Goal: Find specific page/section: Find specific page/section

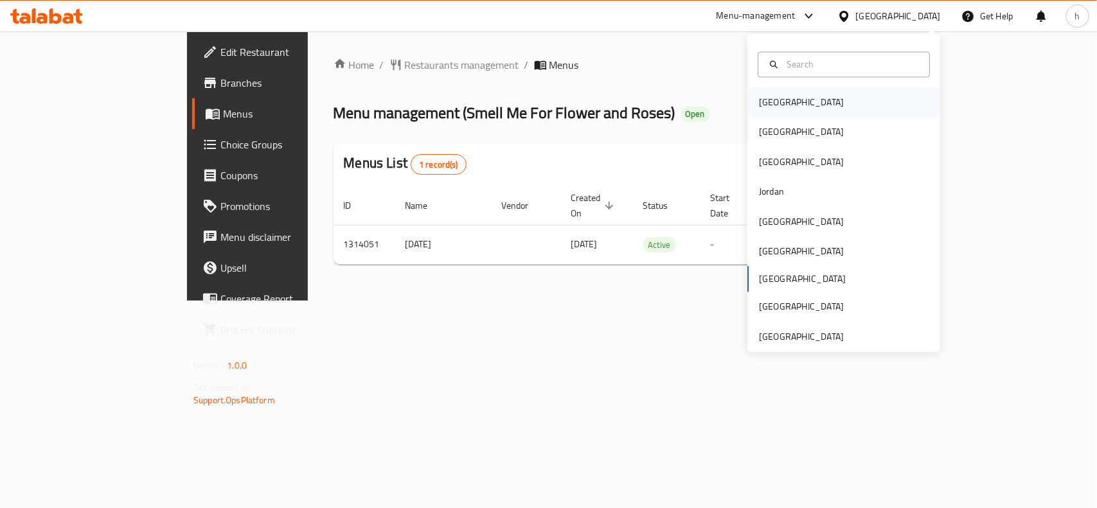
click at [762, 105] on div "[GEOGRAPHIC_DATA]" at bounding box center [801, 103] width 85 height 14
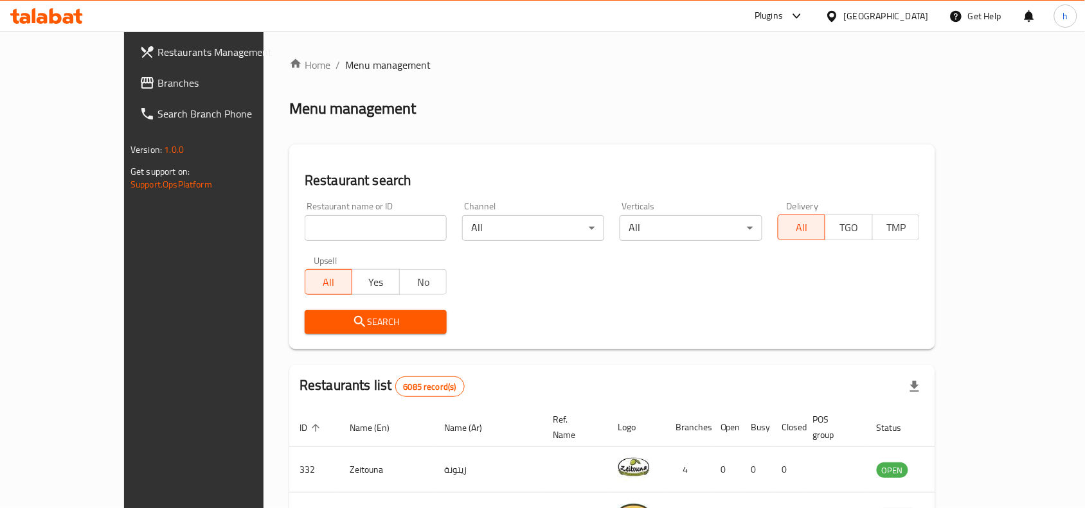
click at [157, 82] on span "Branches" at bounding box center [226, 82] width 138 height 15
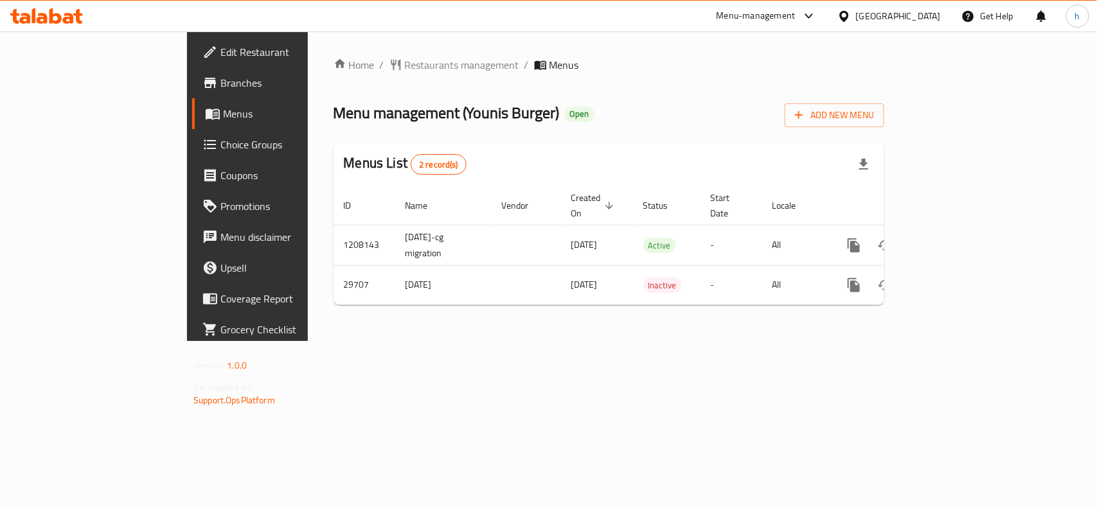
click at [929, 16] on div "[GEOGRAPHIC_DATA]" at bounding box center [898, 16] width 85 height 14
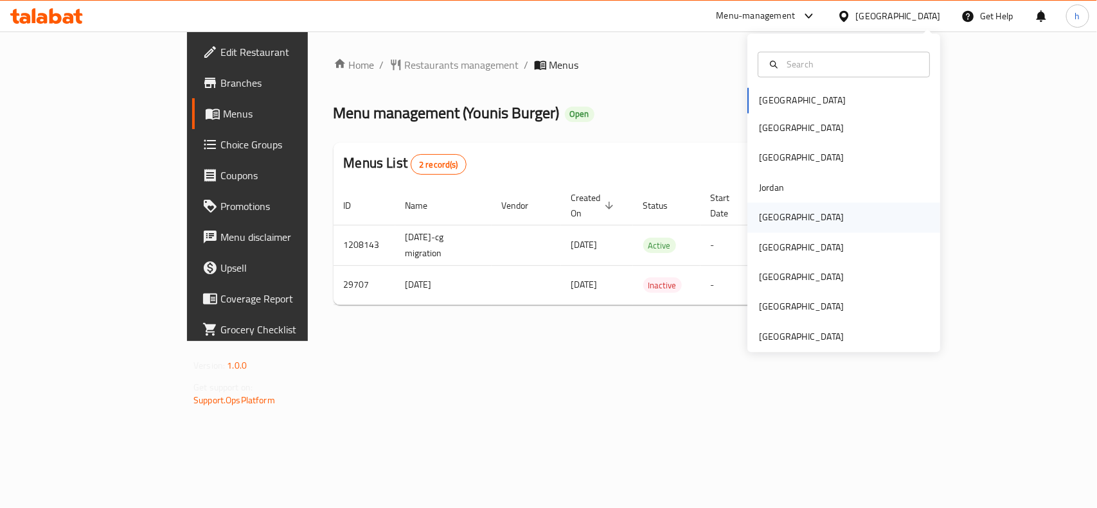
click at [776, 213] on div "[GEOGRAPHIC_DATA]" at bounding box center [801, 218] width 105 height 30
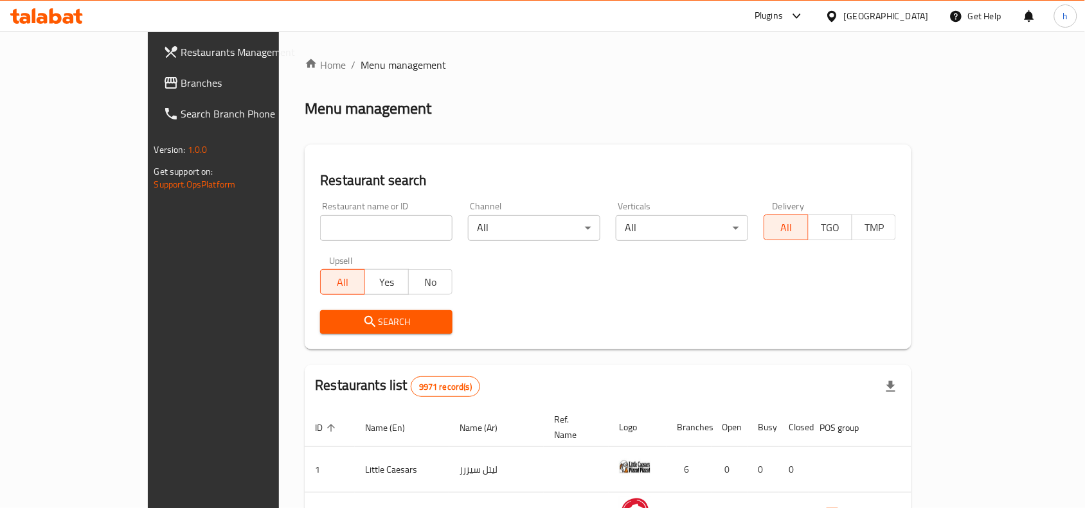
click at [181, 80] on span "Branches" at bounding box center [250, 82] width 138 height 15
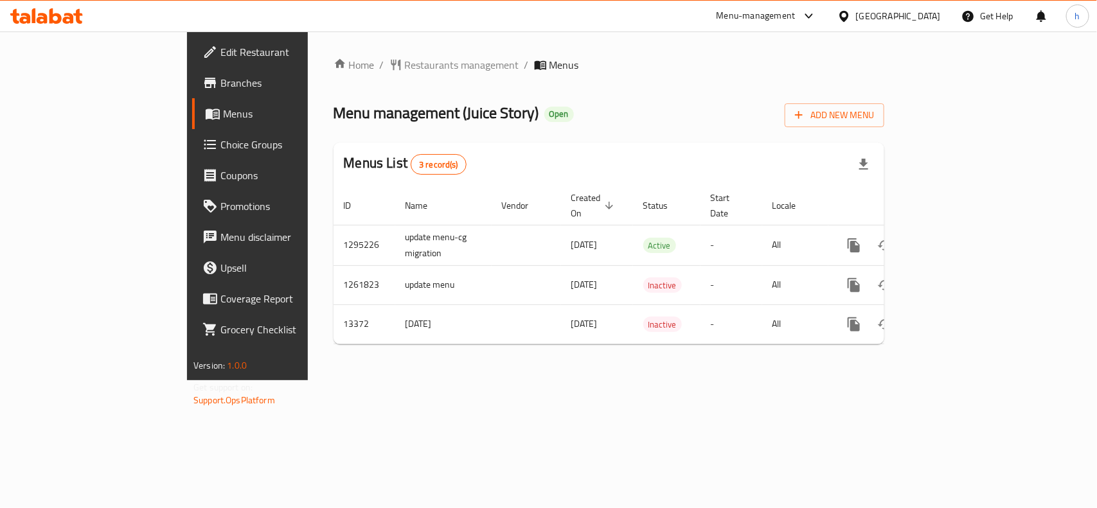
click at [913, 20] on div "[GEOGRAPHIC_DATA]" at bounding box center [898, 16] width 85 height 14
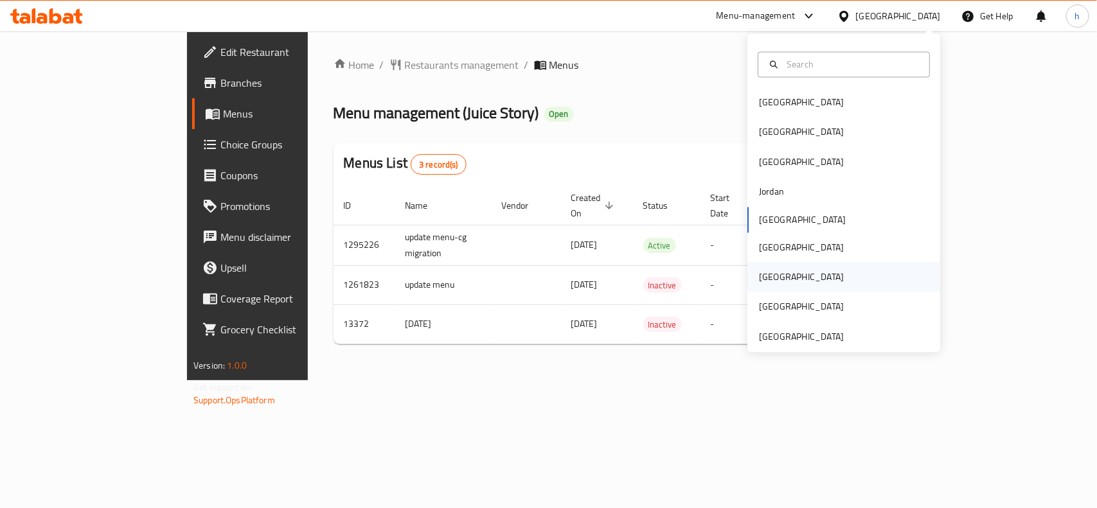
click at [769, 281] on div "[GEOGRAPHIC_DATA]" at bounding box center [801, 278] width 85 height 14
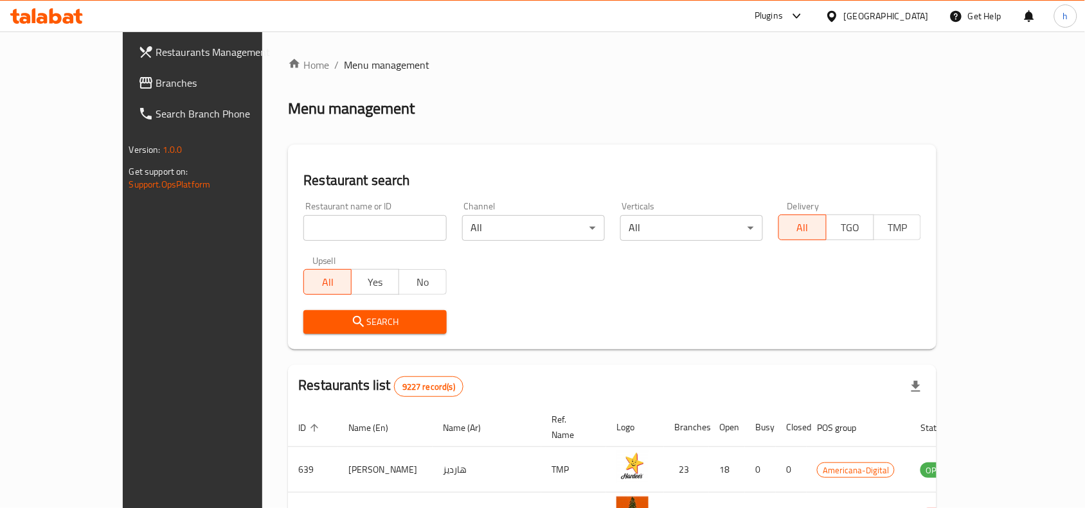
click at [156, 78] on span "Branches" at bounding box center [225, 82] width 138 height 15
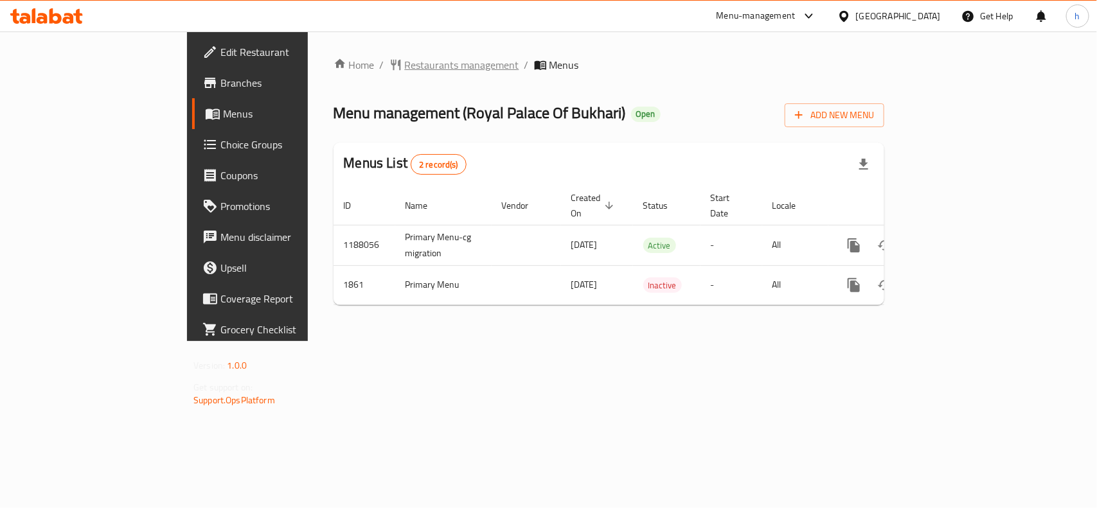
click at [405, 66] on span "Restaurants management" at bounding box center [462, 64] width 114 height 15
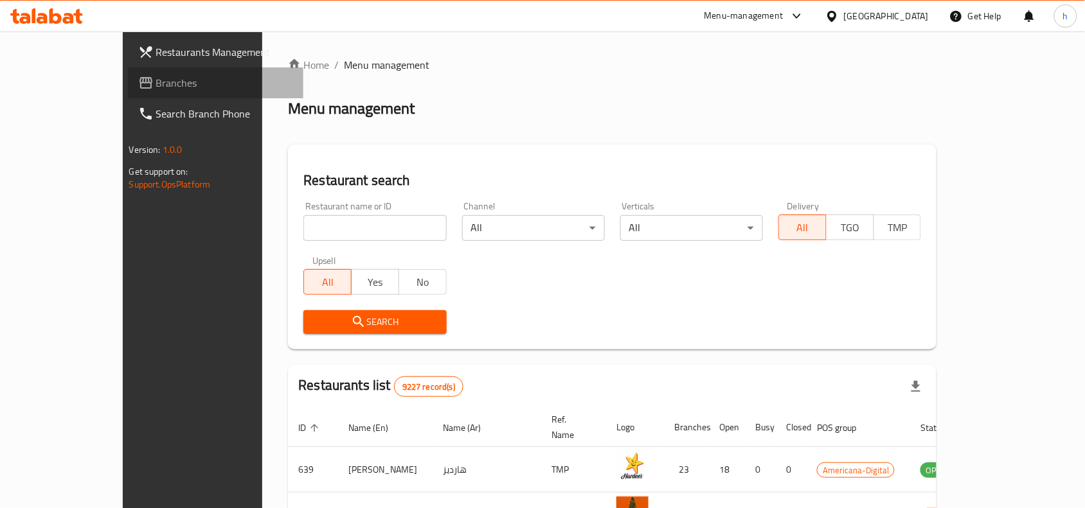
click at [156, 88] on span "Branches" at bounding box center [225, 82] width 138 height 15
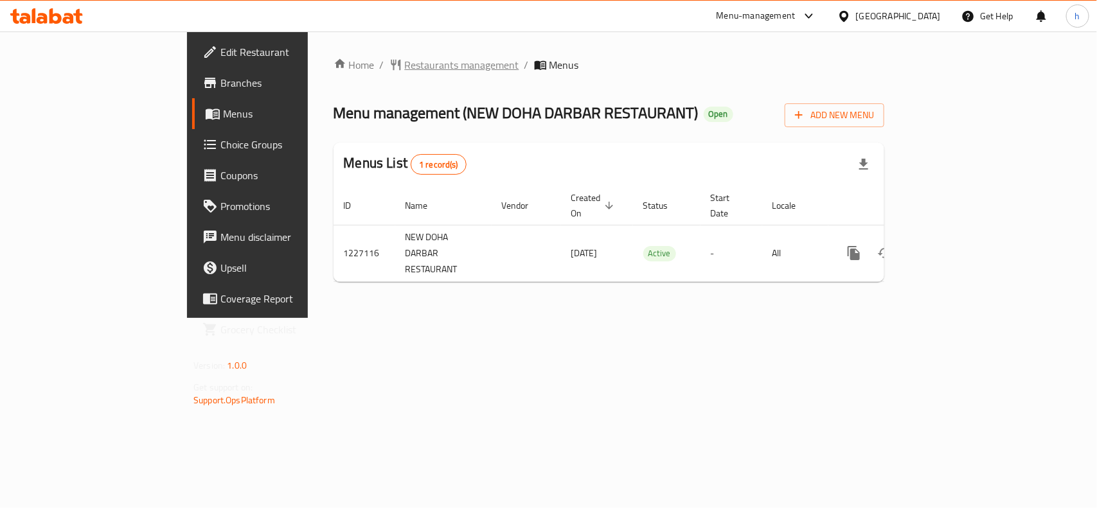
click at [405, 65] on span "Restaurants management" at bounding box center [462, 64] width 114 height 15
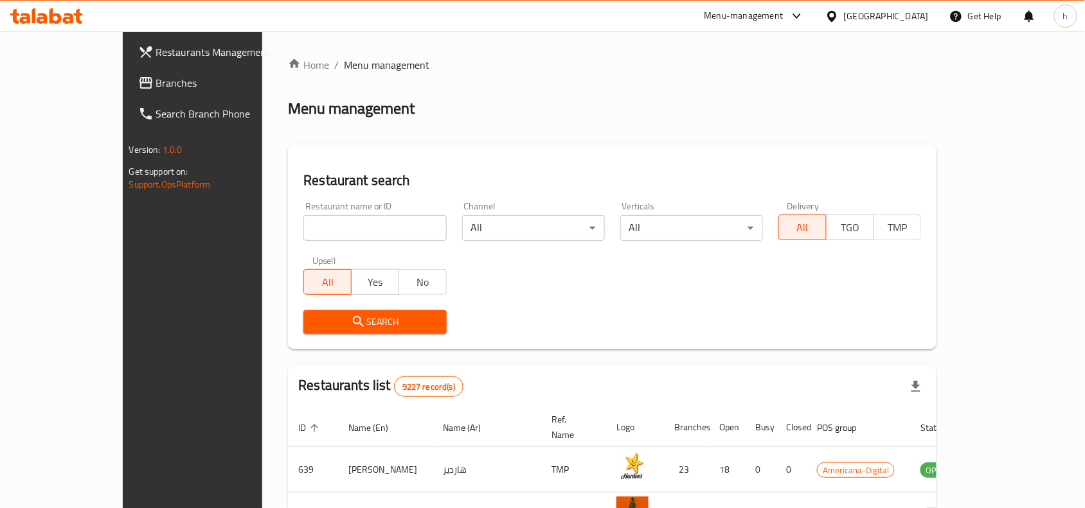
click at [128, 91] on link "Branches" at bounding box center [216, 82] width 176 height 31
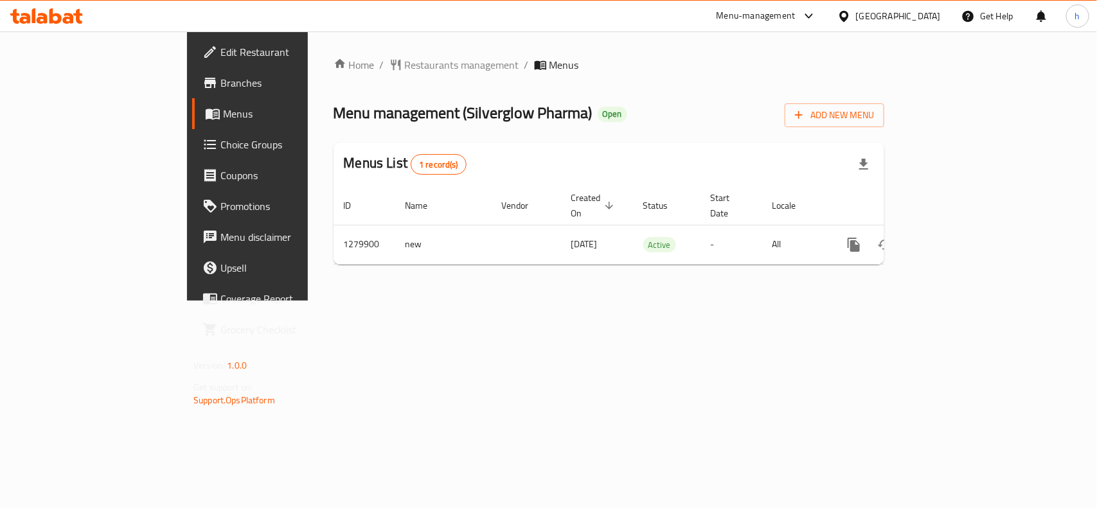
click at [848, 16] on icon at bounding box center [843, 15] width 9 height 11
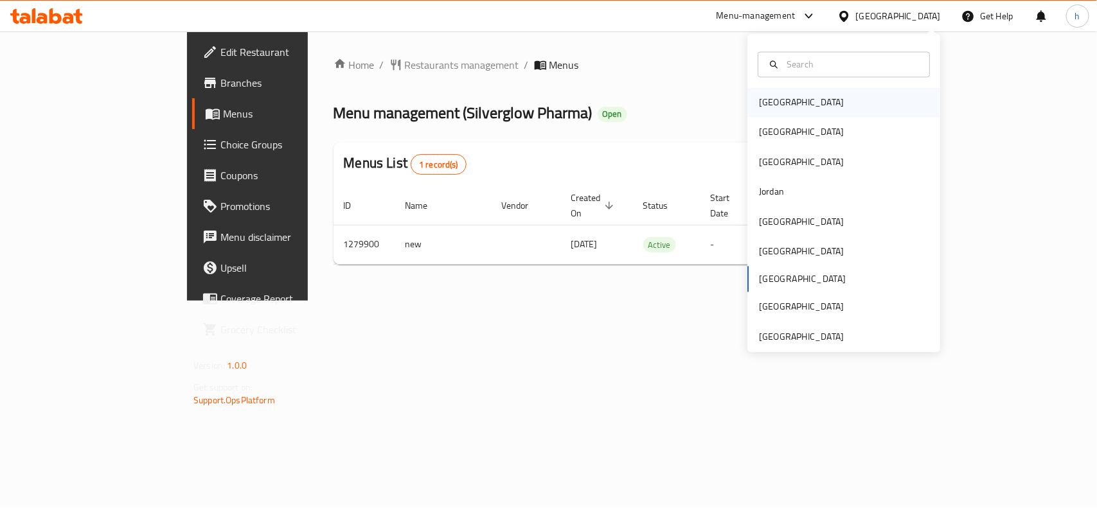
click at [787, 103] on div "Bahrain" at bounding box center [801, 103] width 105 height 30
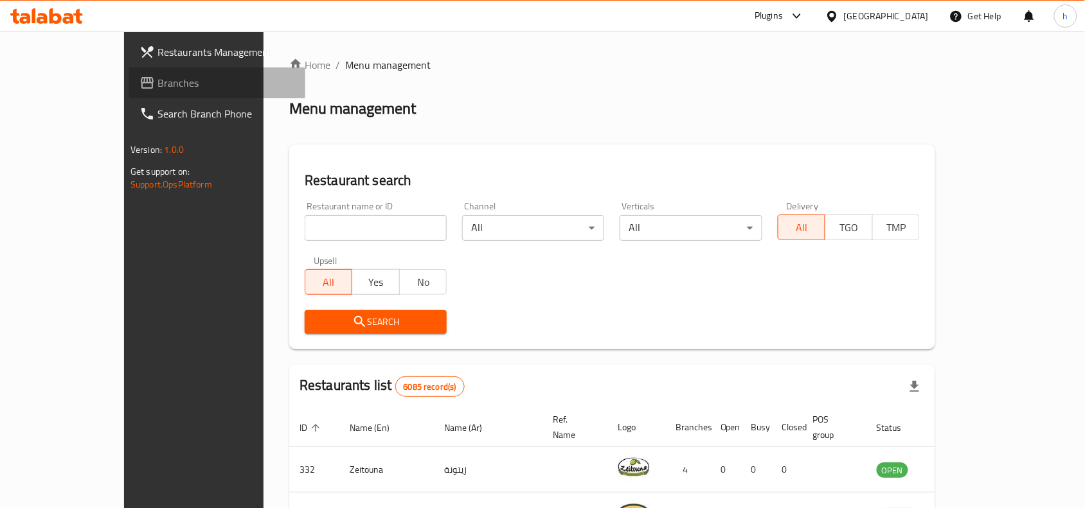
click at [129, 71] on link "Branches" at bounding box center [217, 82] width 176 height 31
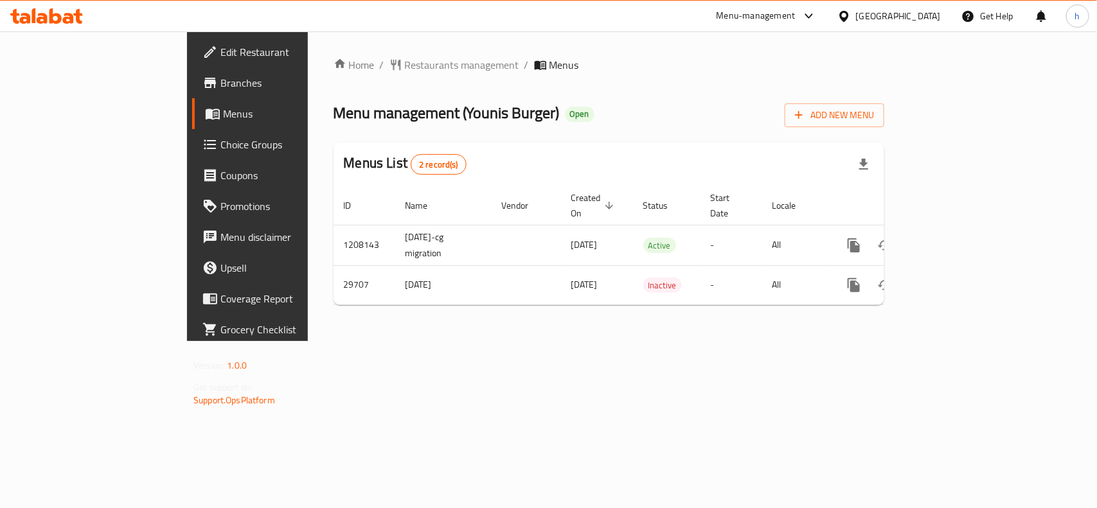
click at [938, 13] on div "[GEOGRAPHIC_DATA]" at bounding box center [898, 16] width 85 height 14
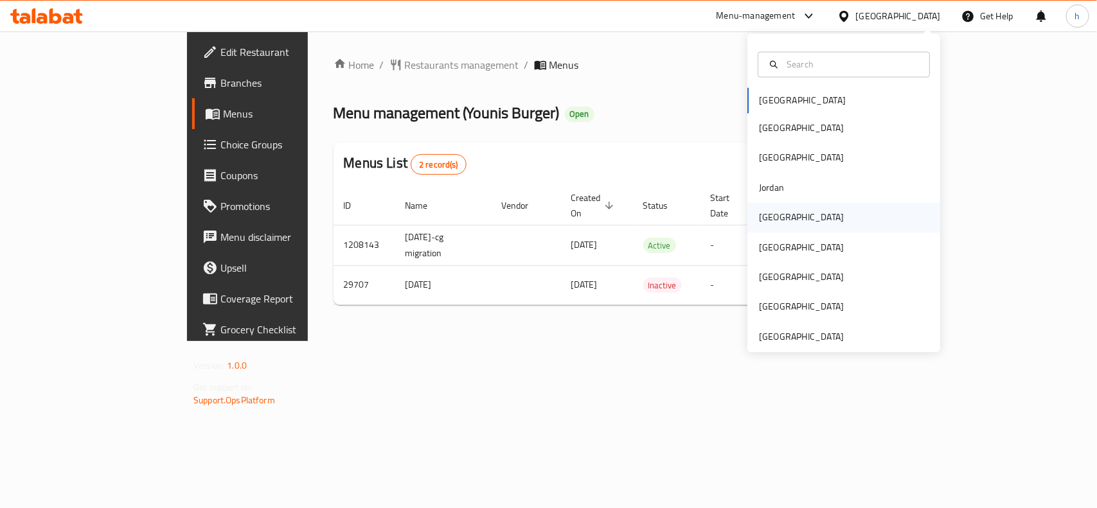
click at [785, 220] on div "Kuwait" at bounding box center [844, 218] width 193 height 30
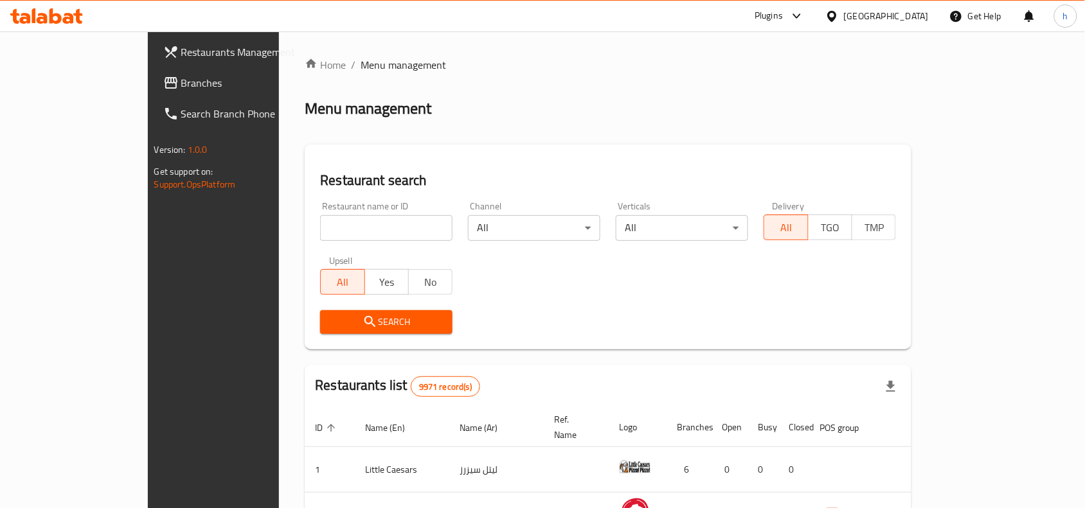
click at [153, 67] on link "Branches" at bounding box center [241, 82] width 176 height 31
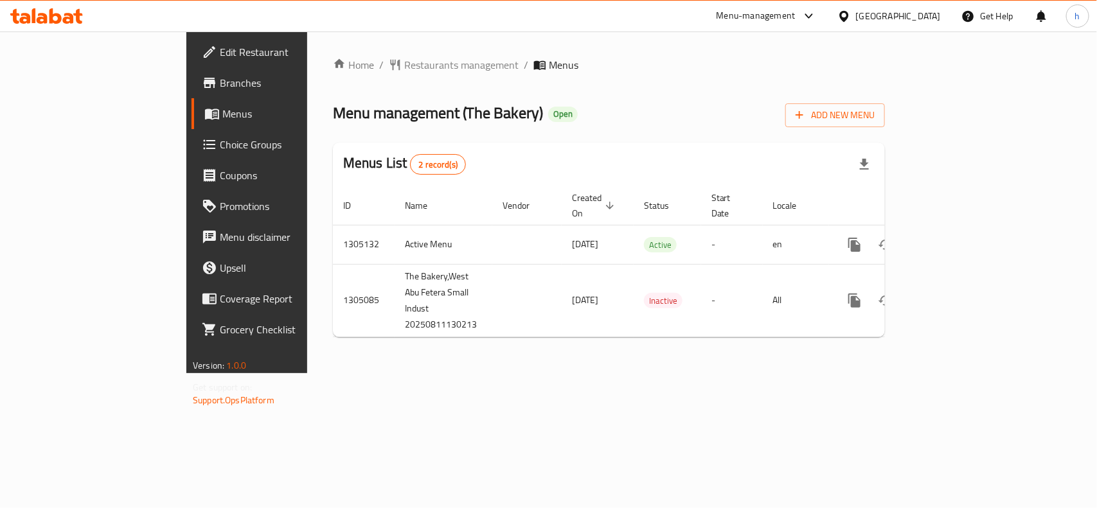
click at [935, 18] on div "[GEOGRAPHIC_DATA]" at bounding box center [898, 16] width 85 height 14
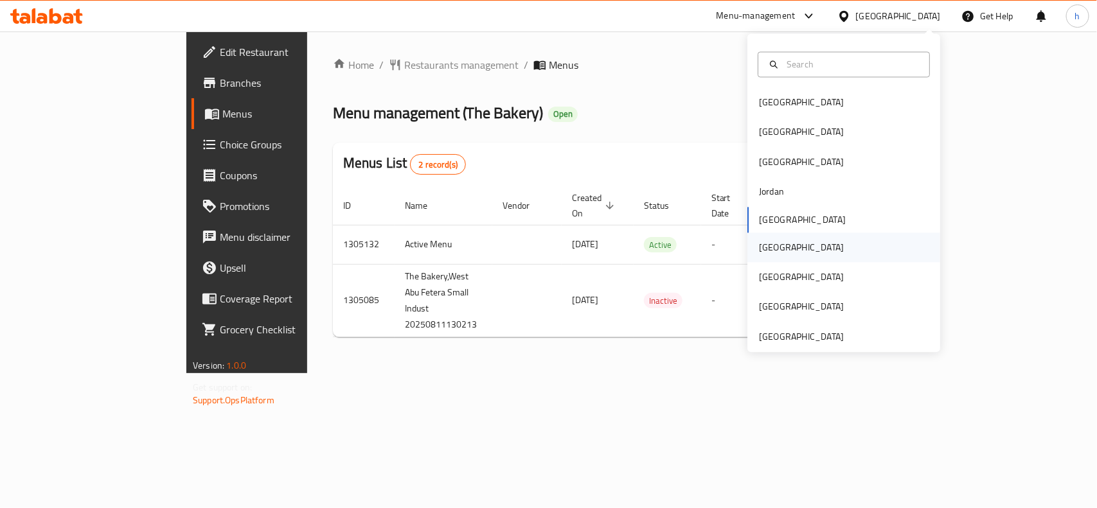
click at [776, 246] on div "[GEOGRAPHIC_DATA]" at bounding box center [801, 248] width 105 height 30
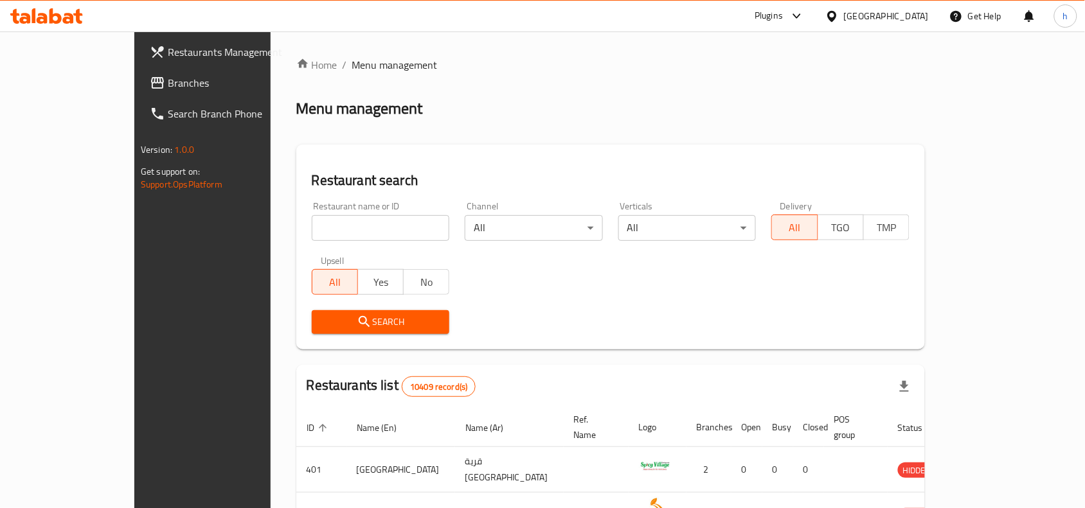
click at [168, 78] on span "Branches" at bounding box center [237, 82] width 138 height 15
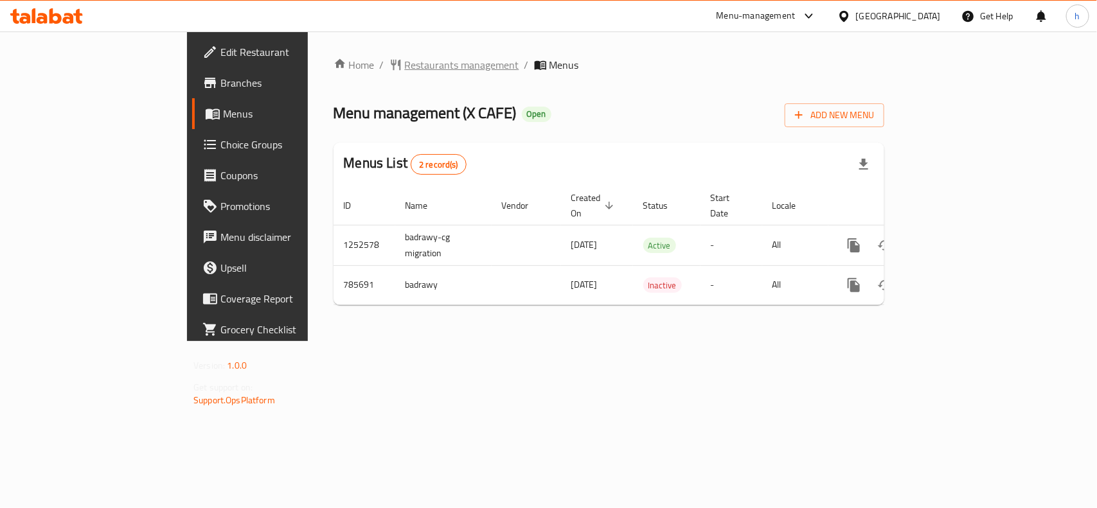
click at [405, 66] on span "Restaurants management" at bounding box center [462, 64] width 114 height 15
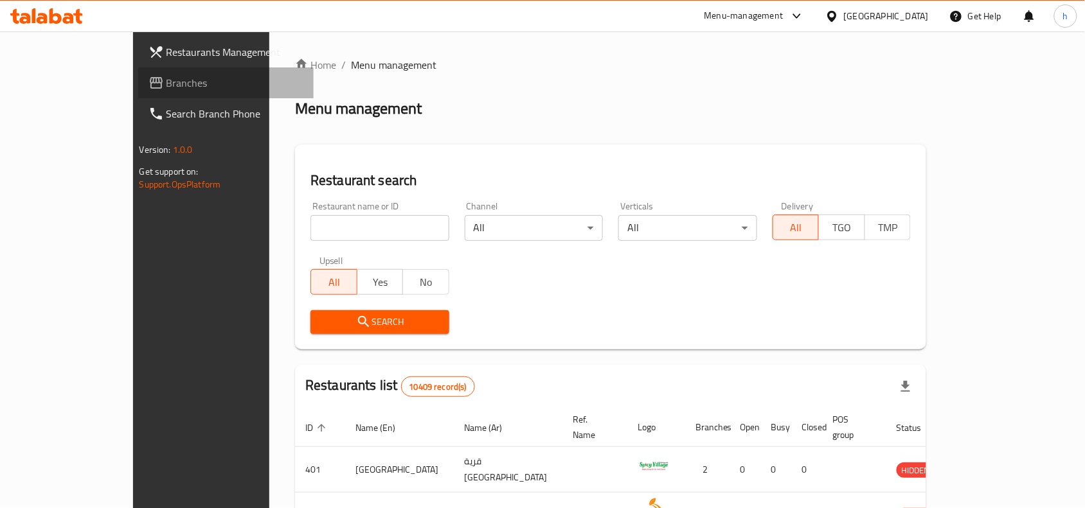
click at [166, 79] on span "Branches" at bounding box center [235, 82] width 138 height 15
